Goal: Find specific page/section: Find specific page/section

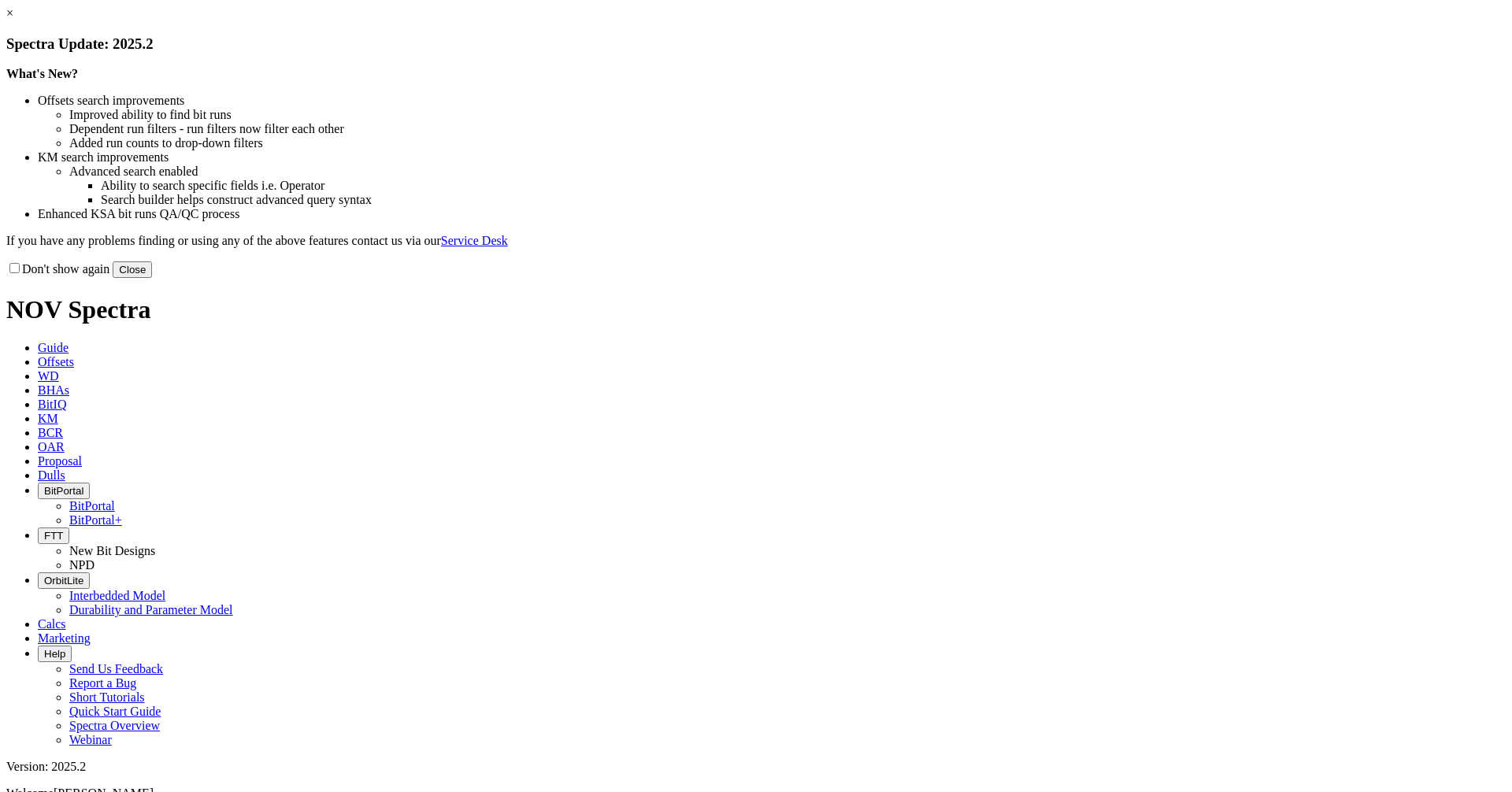
click at [152, 278] on button "Close" at bounding box center [132, 269] width 39 height 16
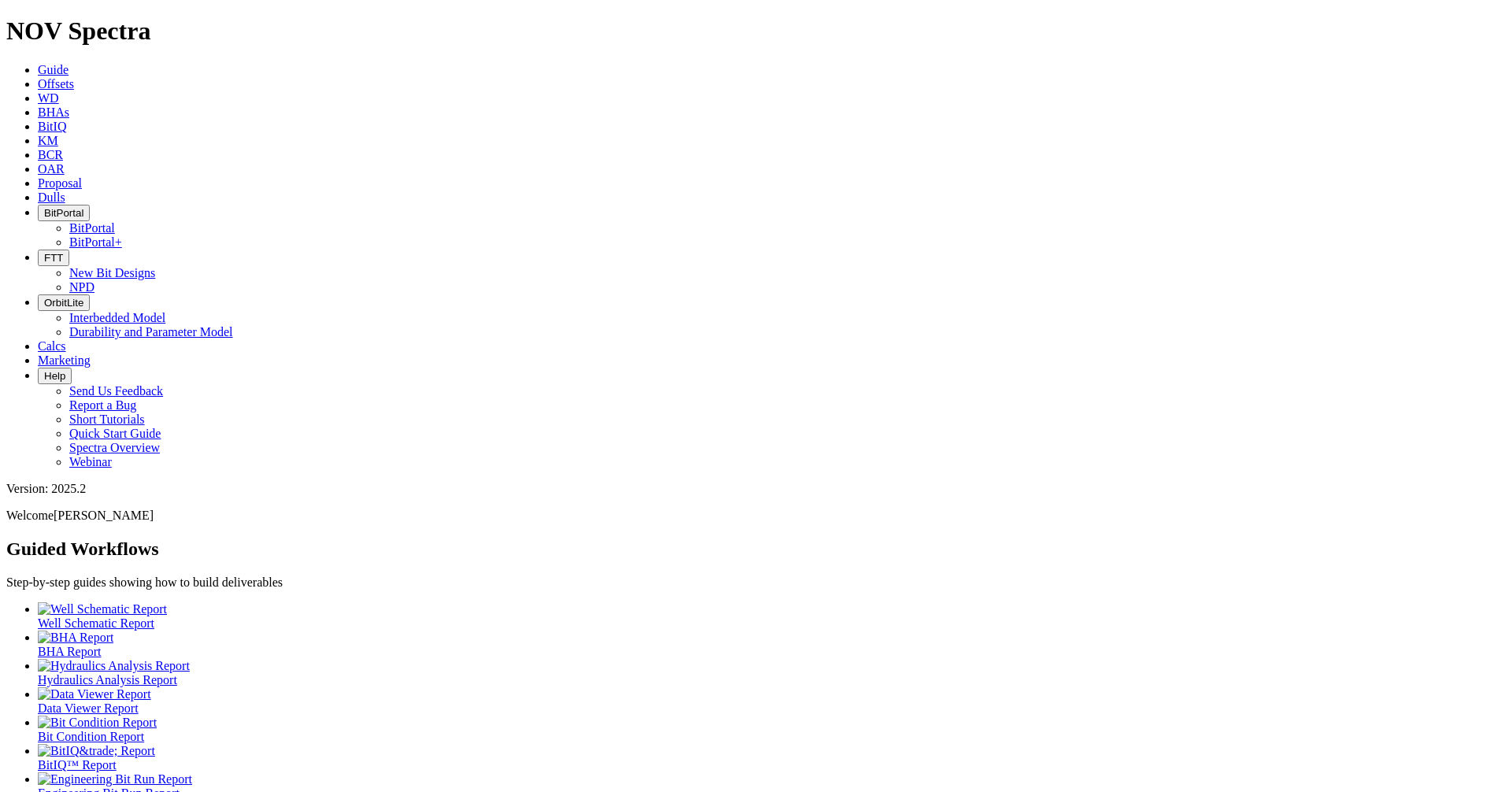
click at [84, 207] on span "BitPortal" at bounding box center [63, 213] width 39 height 12
click at [122, 235] on link "BitPortal+" at bounding box center [95, 242] width 53 height 13
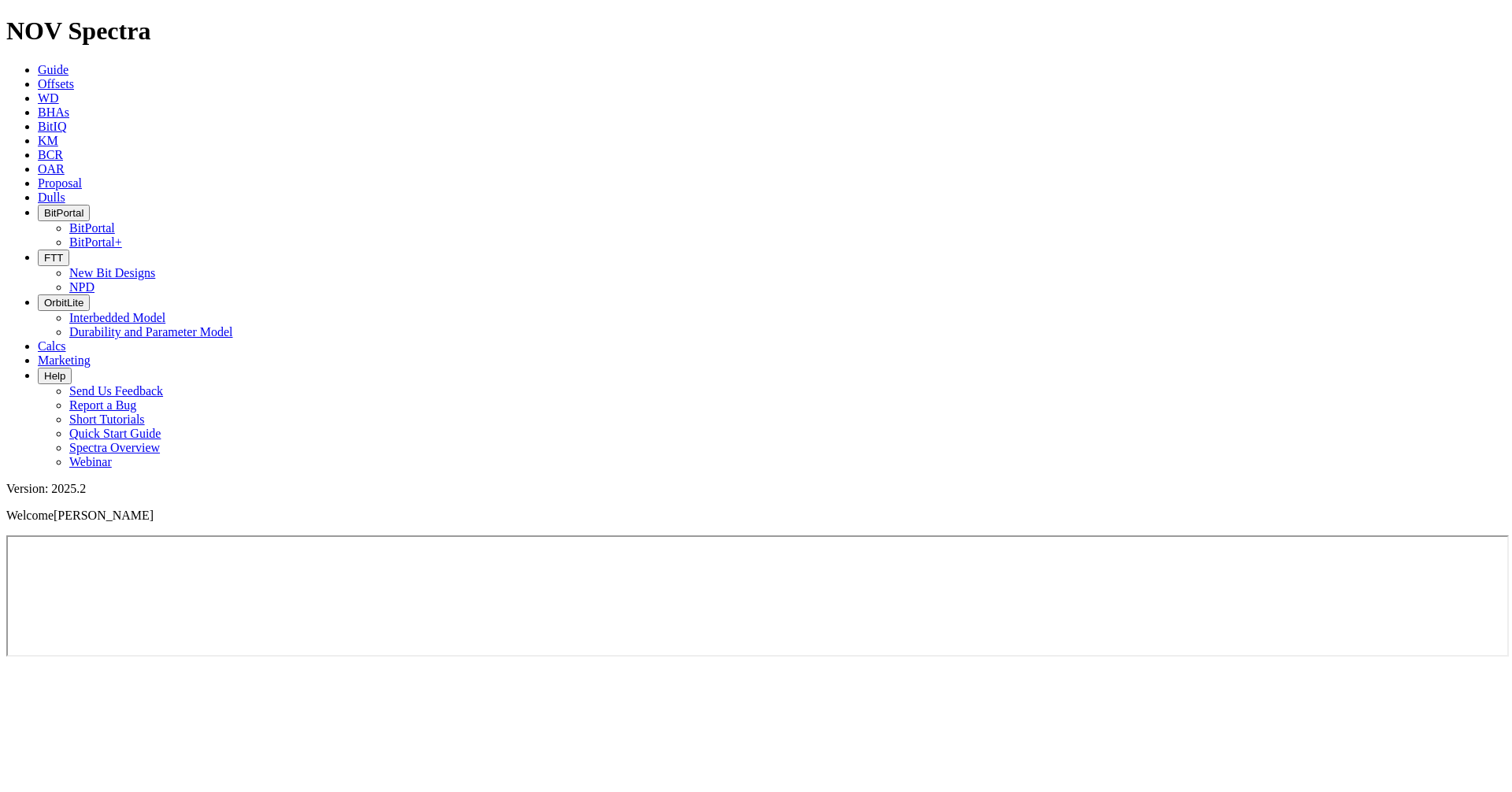
click at [1215, 63] on ul "Guide Offsets [PERSON_NAME] BitIQ KM BCR OAR Proposal EBRR Dulls BitPortal BitP…" at bounding box center [756, 266] width 1500 height 406
click at [1308, 63] on ul "Guide Offsets [PERSON_NAME] BitIQ KM BCR OAR Proposal EBRR Dulls BitPortal BitP…" at bounding box center [756, 266] width 1500 height 406
click at [1346, 509] on p "Welcome [PERSON_NAME]" at bounding box center [756, 516] width 1500 height 14
click at [1287, 63] on ul "Guide Offsets [PERSON_NAME] BitIQ KM BCR OAR Proposal EBRR Dulls BitPortal BitP…" at bounding box center [756, 266] width 1500 height 406
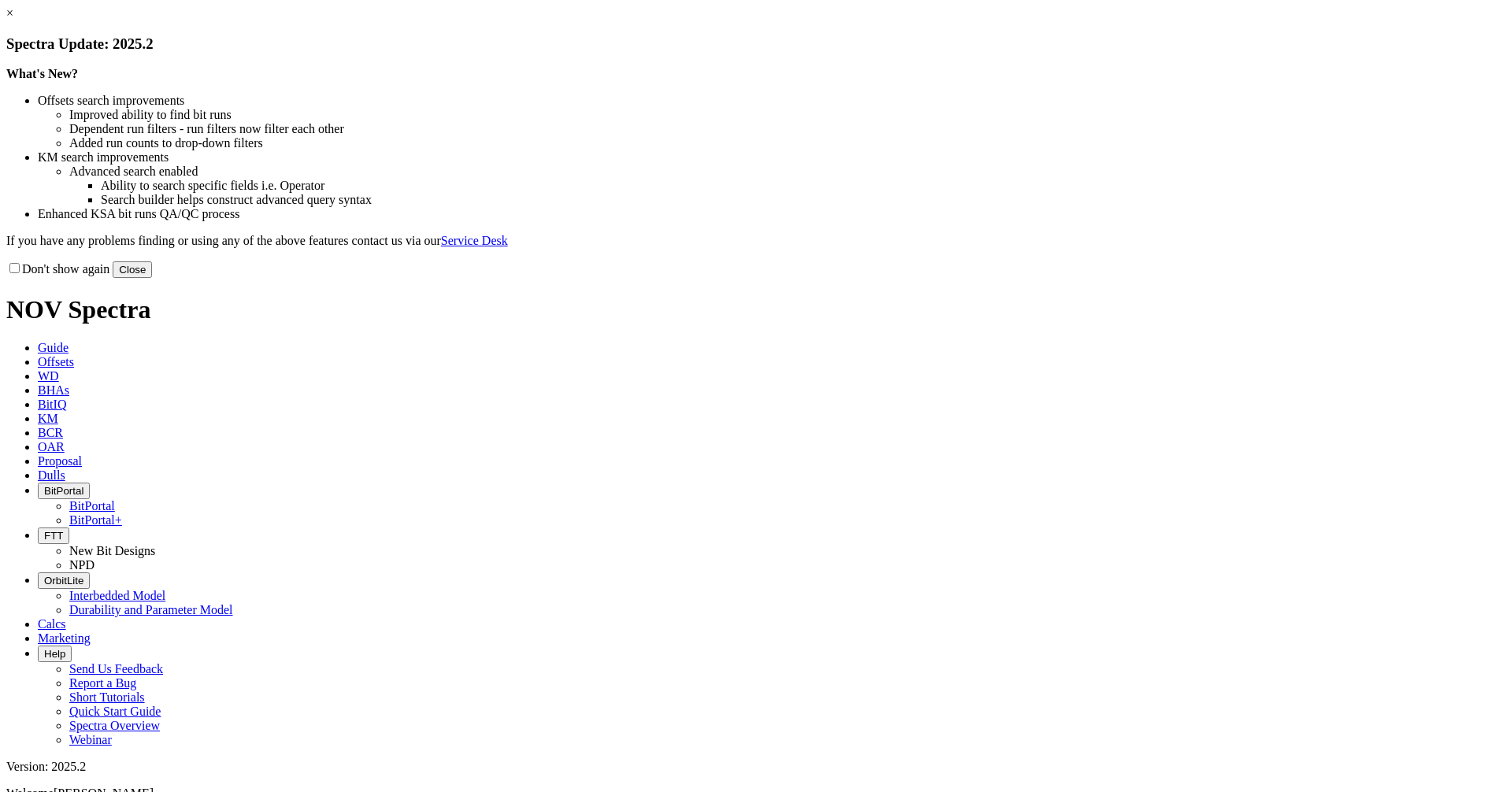
click at [13, 20] on link "×" at bounding box center [10, 13] width 7 height 13
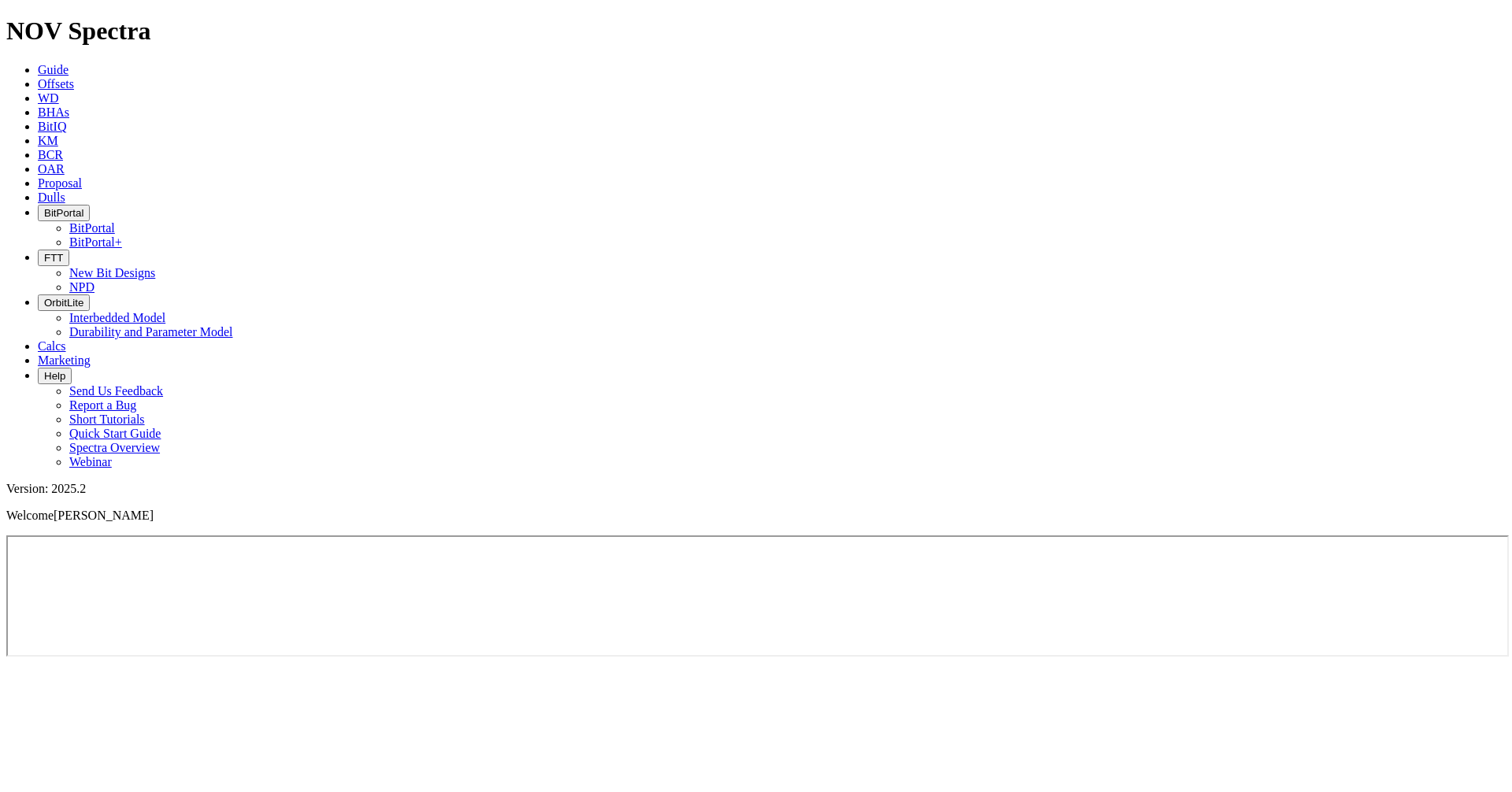
click at [1202, 63] on ul "Guide Offsets [PERSON_NAME] BitIQ KM BCR OAR Proposal EBRR Dulls BitPortal BitP…" at bounding box center [756, 266] width 1500 height 406
